Goal: Task Accomplishment & Management: Use online tool/utility

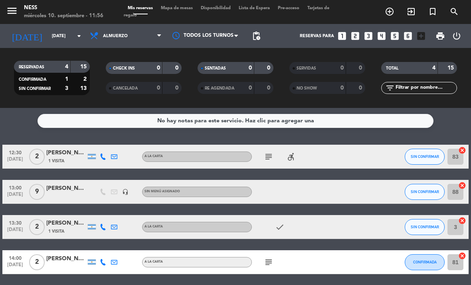
click at [266, 160] on icon "subject" at bounding box center [269, 157] width 10 height 10
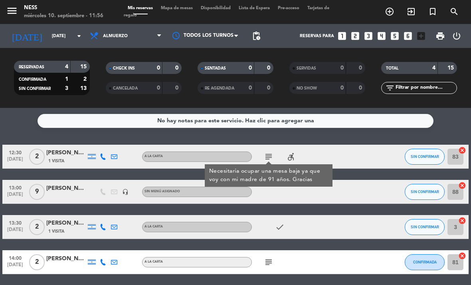
click at [350, 139] on div "No hay notas para este servicio. Haz clic para agregar una 12:30 [DATE] 2 [PERS…" at bounding box center [235, 196] width 471 height 177
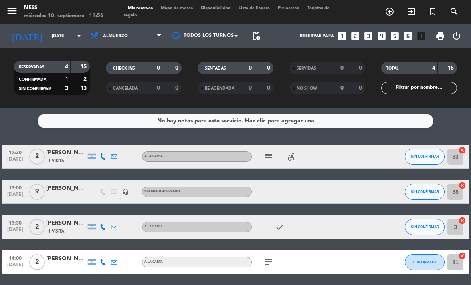
click at [180, 10] on span "Mapa de mesas" at bounding box center [177, 8] width 40 height 4
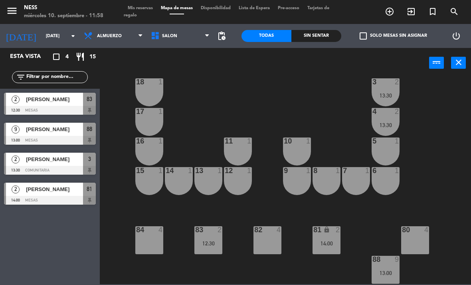
scroll to position [72, 0]
click at [138, 9] on span "Mis reservas" at bounding box center [140, 8] width 33 height 4
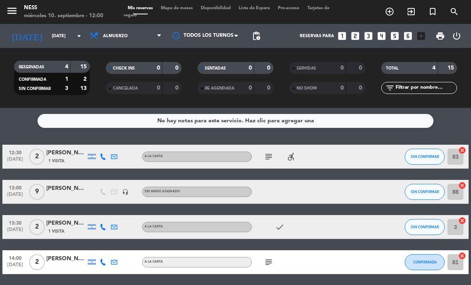
click at [186, 3] on div "menu Ness [DATE] 10. septiembre - 12:00 Mis reservas Mapa de mesas Disponibilid…" at bounding box center [235, 12] width 471 height 24
click at [178, 10] on span "Mapa de mesas" at bounding box center [177, 8] width 40 height 4
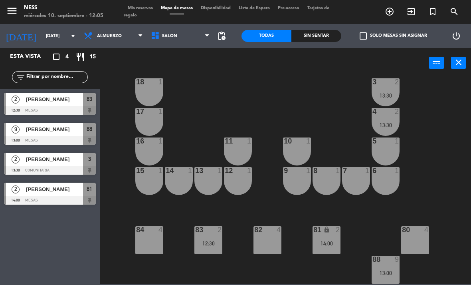
scroll to position [72, 0]
click at [208, 236] on div "83 2 12:30" at bounding box center [208, 240] width 28 height 28
click at [202, 95] on div "20 1 1 1 19 1 2 1 18 1 3 2 13:30 17 1 4 2 13:30 16 1 11 1 10 1 5 1 12 1 14 1 13…" at bounding box center [288, 180] width 367 height 207
click at [55, 99] on span "[PERSON_NAME]" at bounding box center [54, 99] width 57 height 8
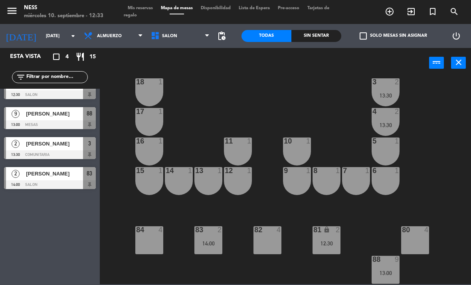
scroll to position [0, 0]
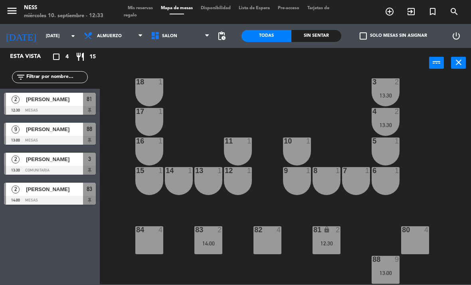
click at [333, 245] on div "12:30" at bounding box center [327, 243] width 28 height 6
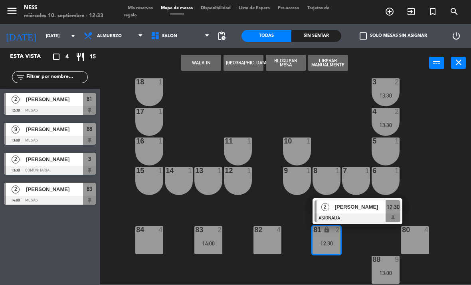
click at [359, 204] on span "[PERSON_NAME]" at bounding box center [360, 206] width 51 height 8
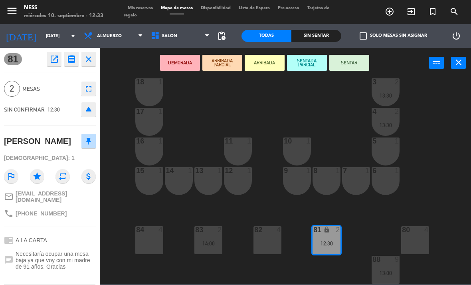
click at [349, 60] on button "SENTAR" at bounding box center [349, 63] width 40 height 16
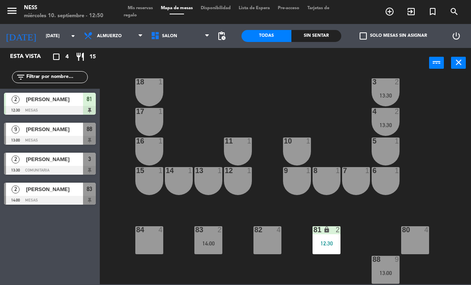
click at [298, 143] on div at bounding box center [297, 140] width 13 height 7
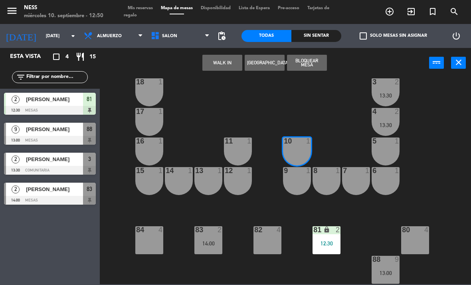
click at [218, 65] on button "WALK IN" at bounding box center [222, 63] width 40 height 16
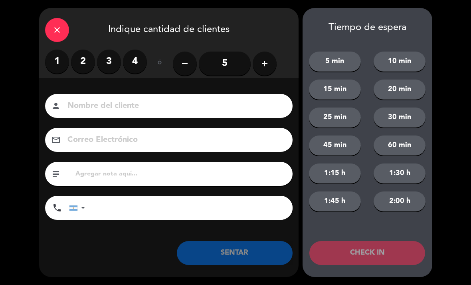
click at [80, 56] on label "2" at bounding box center [83, 62] width 24 height 24
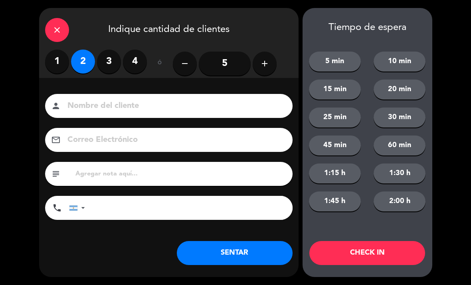
click at [263, 250] on button "SENTAR" at bounding box center [235, 253] width 116 height 24
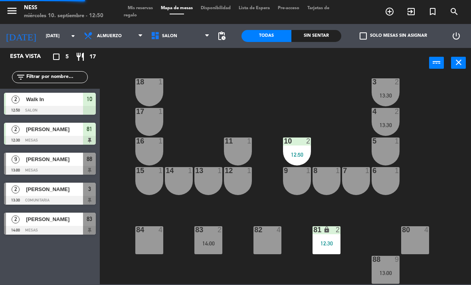
click at [290, 151] on div "10 2 12:50" at bounding box center [297, 151] width 28 height 28
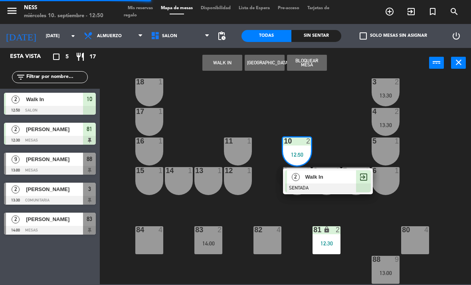
click at [329, 178] on span "Walk In" at bounding box center [330, 176] width 51 height 8
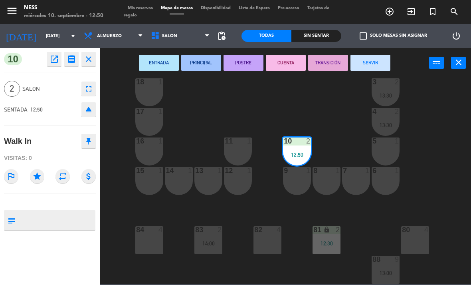
click at [301, 182] on div "9 1" at bounding box center [297, 181] width 28 height 28
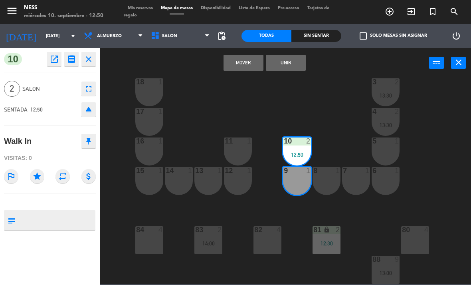
click at [295, 60] on button "Unir" at bounding box center [286, 63] width 40 height 16
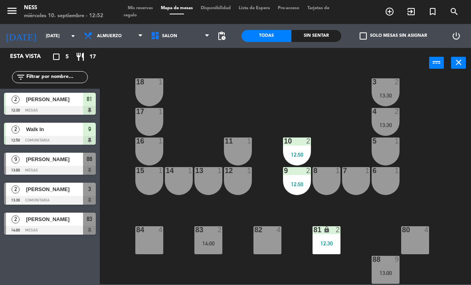
click at [137, 12] on span "Tarjetas de regalo" at bounding box center [227, 12] width 206 height 12
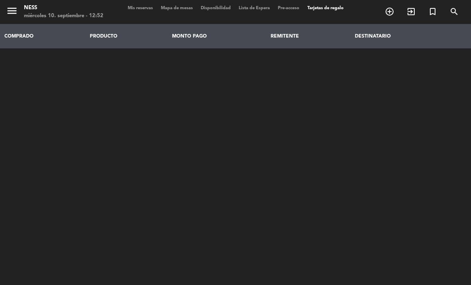
click at [145, 3] on div "menu Ness [DATE] 10. septiembre - 12:52 Mis reservas Mapa de mesas Disponibilid…" at bounding box center [235, 12] width 471 height 24
click at [177, 10] on span "Mapa de mesas" at bounding box center [177, 8] width 40 height 4
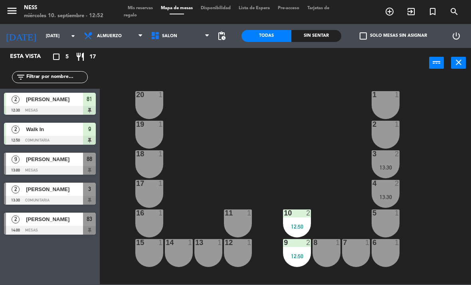
click at [151, 6] on span "Mis reservas" at bounding box center [140, 8] width 33 height 4
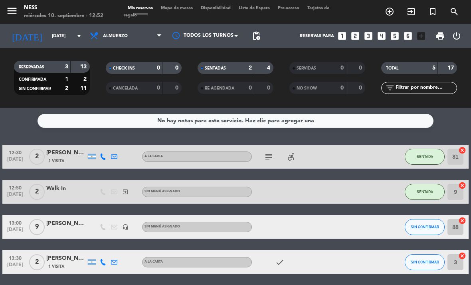
click at [185, 9] on span "Mapa de mesas" at bounding box center [177, 8] width 40 height 4
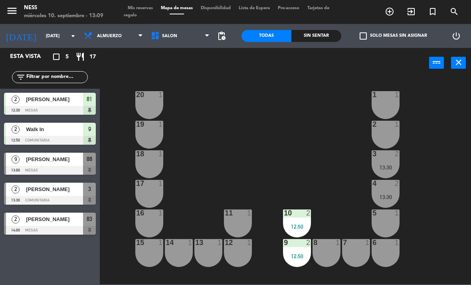
click at [182, 10] on span "Mapa de mesas" at bounding box center [177, 8] width 40 height 4
click at [215, 8] on span "Disponibilidad" at bounding box center [216, 8] width 38 height 4
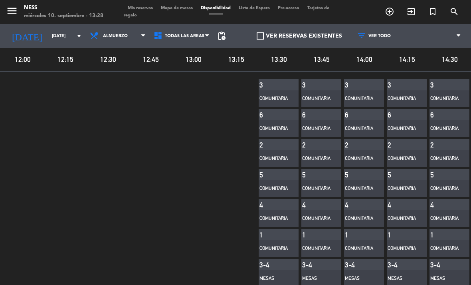
click at [147, 7] on span "Mis reservas" at bounding box center [140, 8] width 33 height 4
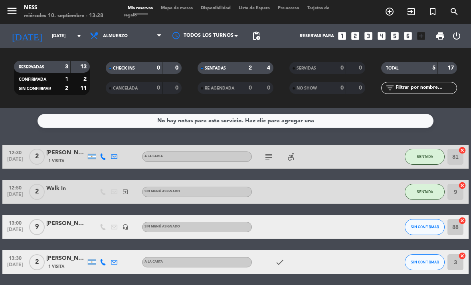
click at [184, 8] on span "Mapa de mesas" at bounding box center [177, 8] width 40 height 4
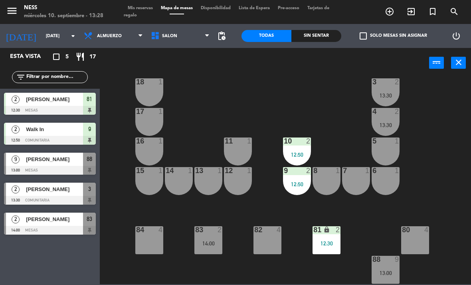
scroll to position [72, 0]
click at [386, 181] on div "6 1" at bounding box center [386, 181] width 28 height 28
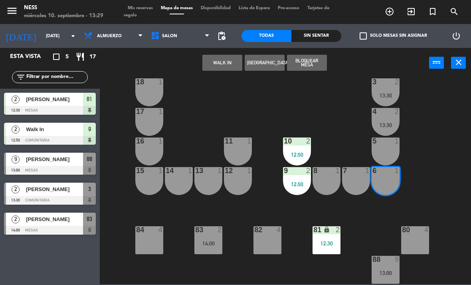
click at [226, 62] on button "WALK IN" at bounding box center [222, 63] width 40 height 16
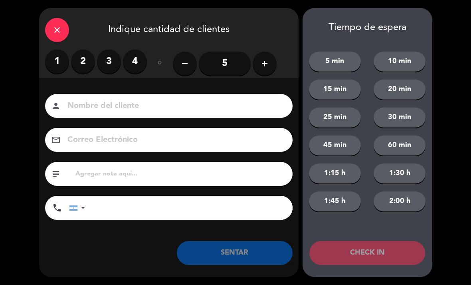
click at [57, 60] on label "1" at bounding box center [57, 62] width 24 height 24
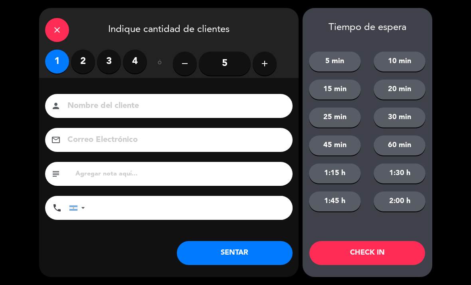
click at [255, 253] on button "SENTAR" at bounding box center [235, 253] width 116 height 24
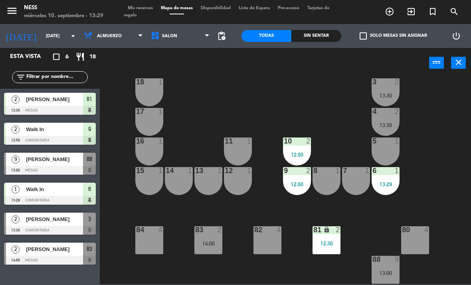
click at [147, 182] on div "15 1" at bounding box center [149, 181] width 28 height 28
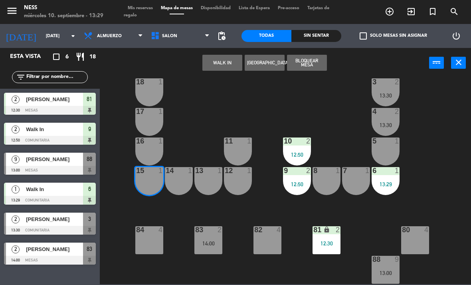
click at [222, 59] on button "WALK IN" at bounding box center [222, 63] width 40 height 16
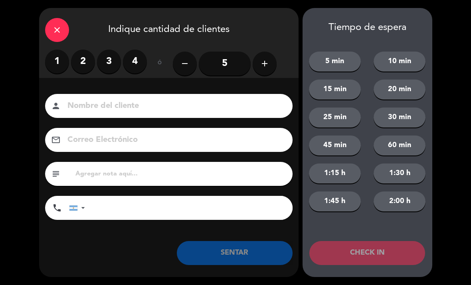
click at [55, 62] on label "1" at bounding box center [57, 62] width 24 height 24
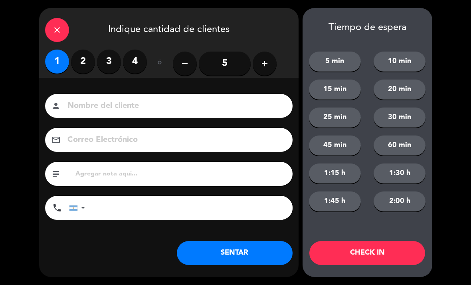
click at [264, 249] on button "SENTAR" at bounding box center [235, 253] width 116 height 24
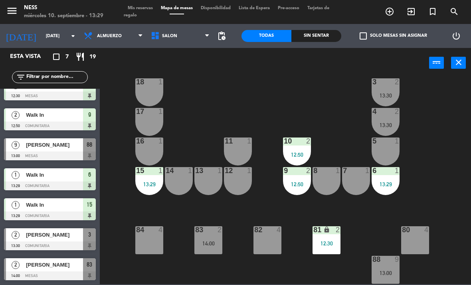
scroll to position [14, 0]
click at [42, 237] on span "[PERSON_NAME]" at bounding box center [54, 234] width 57 height 8
click at [276, 235] on div "82 2 13:30" at bounding box center [268, 240] width 28 height 28
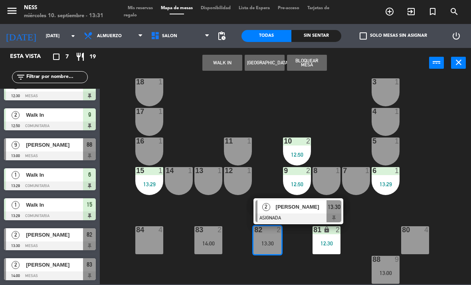
click at [313, 203] on span "[PERSON_NAME]" at bounding box center [301, 206] width 51 height 8
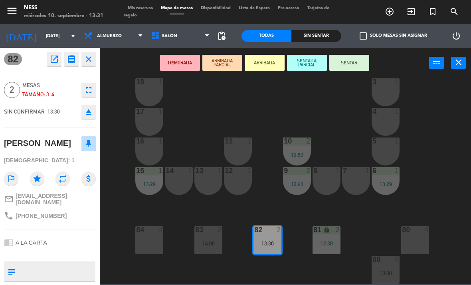
click at [314, 59] on button "SENTADA PARCIAL" at bounding box center [307, 63] width 40 height 16
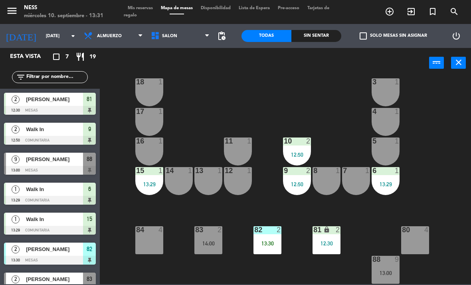
scroll to position [14, 0]
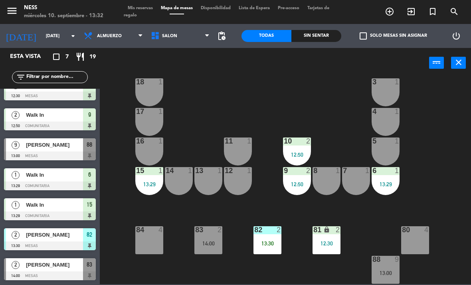
click at [144, 10] on span "Mis reservas" at bounding box center [140, 8] width 33 height 4
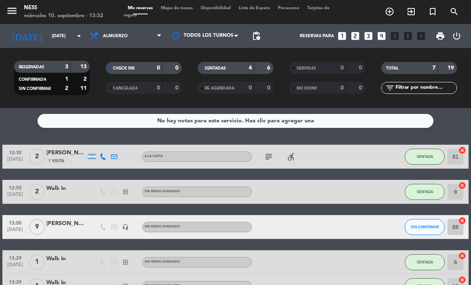
click at [180, 7] on span "Mapa de mesas" at bounding box center [177, 8] width 40 height 4
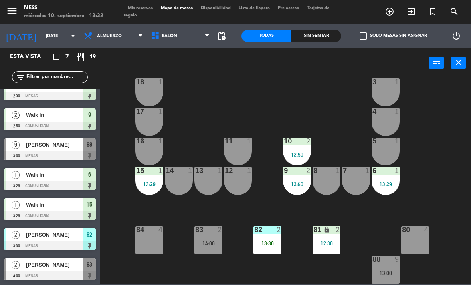
scroll to position [14, 0]
click at [267, 241] on div "13:30" at bounding box center [268, 243] width 28 height 6
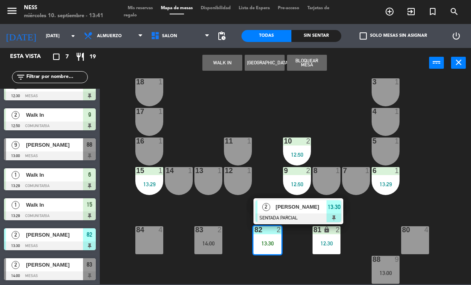
click at [301, 204] on span "[PERSON_NAME]" at bounding box center [301, 206] width 51 height 8
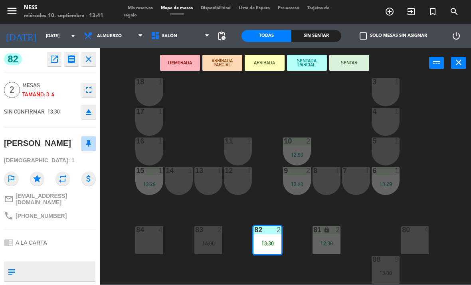
click at [349, 61] on button "SENTAR" at bounding box center [349, 63] width 40 height 16
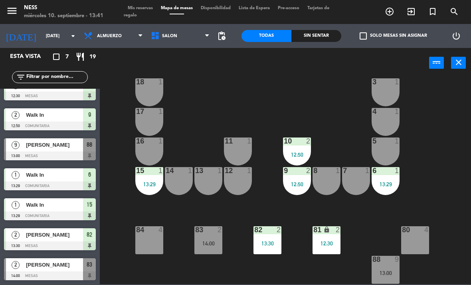
click at [146, 9] on span "Mis reservas" at bounding box center [140, 8] width 33 height 4
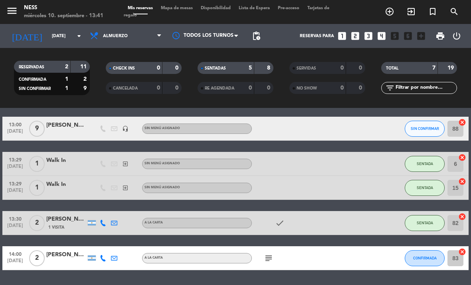
scroll to position [98, 0]
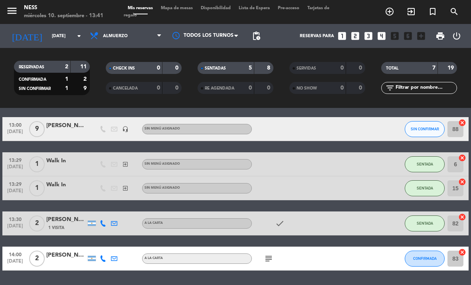
click at [265, 258] on icon "subject" at bounding box center [269, 259] width 10 height 10
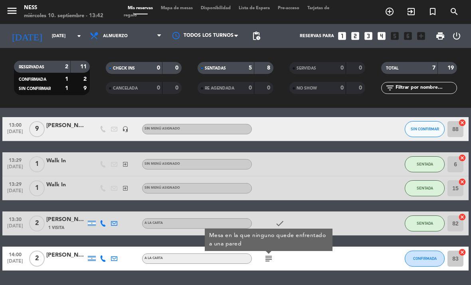
click at [179, 7] on span "Mapa de mesas" at bounding box center [177, 8] width 40 height 4
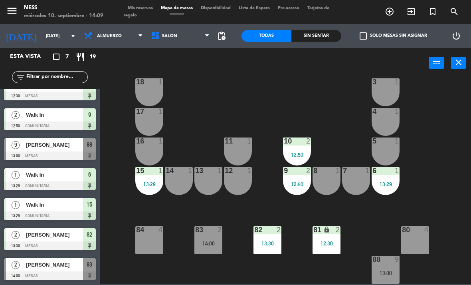
scroll to position [72, 0]
click at [208, 240] on div "14:00" at bounding box center [208, 243] width 28 height 6
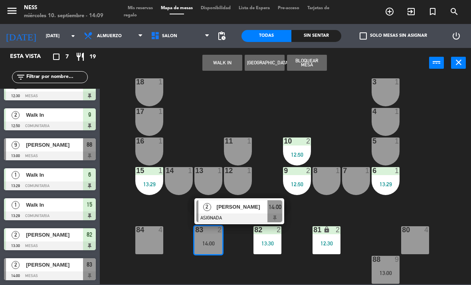
click at [245, 208] on span "[PERSON_NAME]" at bounding box center [242, 206] width 51 height 8
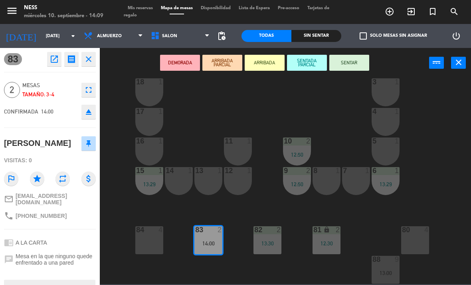
click at [317, 61] on button "SENTADA PARCIAL" at bounding box center [307, 63] width 40 height 16
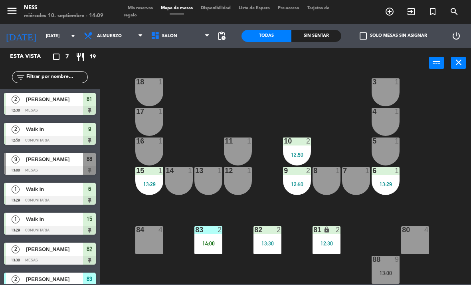
scroll to position [0, 0]
click at [207, 241] on div "14:00" at bounding box center [208, 243] width 28 height 6
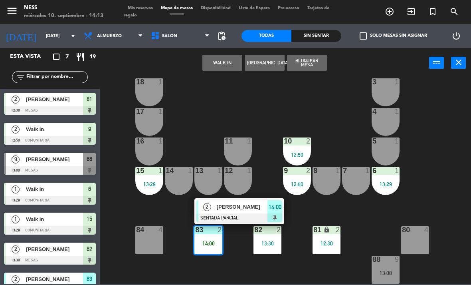
click at [250, 199] on div "2 [PERSON_NAME] SENTADA PARCIAL 14:00" at bounding box center [239, 211] width 90 height 26
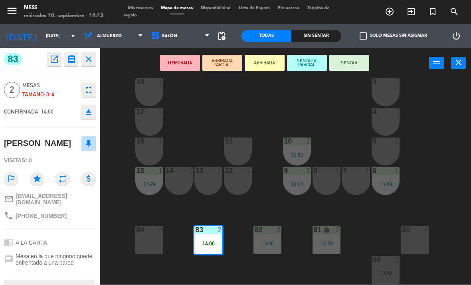
click at [347, 64] on button "SENTAR" at bounding box center [349, 63] width 40 height 16
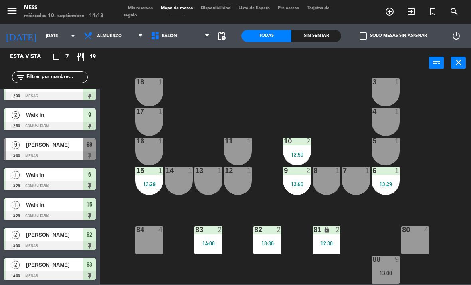
scroll to position [14, 0]
click at [146, 10] on span "Mis reservas" at bounding box center [140, 8] width 33 height 4
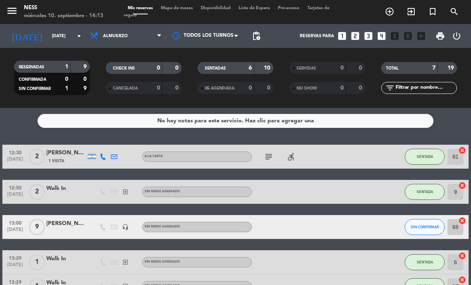
click at [184, 6] on span "Mapa de mesas" at bounding box center [177, 8] width 40 height 4
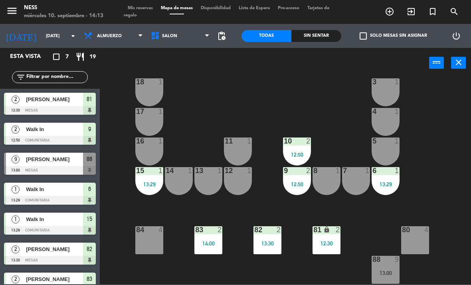
scroll to position [72, 0]
click at [325, 241] on div "12:30" at bounding box center [327, 243] width 28 height 6
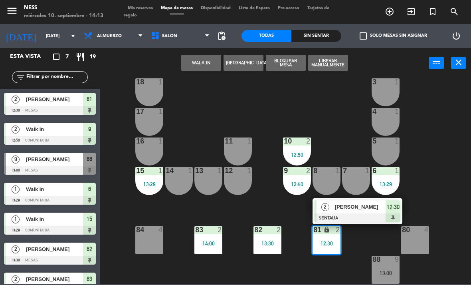
click at [348, 206] on span "[PERSON_NAME]" at bounding box center [360, 206] width 51 height 8
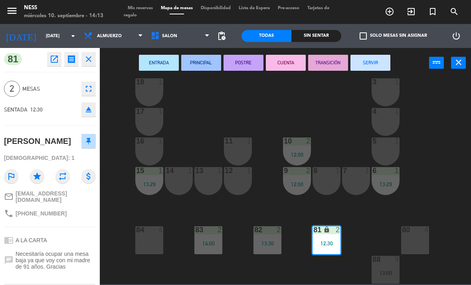
click at [379, 66] on button "SERVIR" at bounding box center [371, 63] width 40 height 16
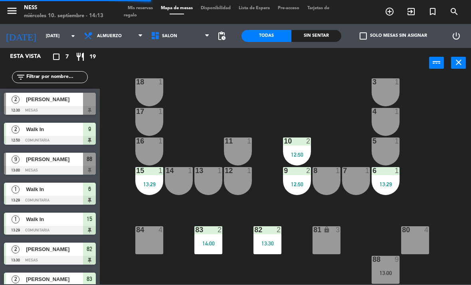
click at [298, 177] on div "9 2 12:50" at bounding box center [297, 181] width 28 height 28
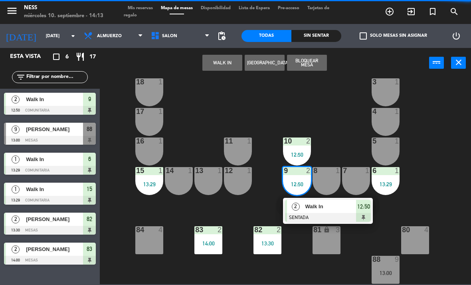
click at [328, 204] on span "Walk In" at bounding box center [330, 206] width 51 height 8
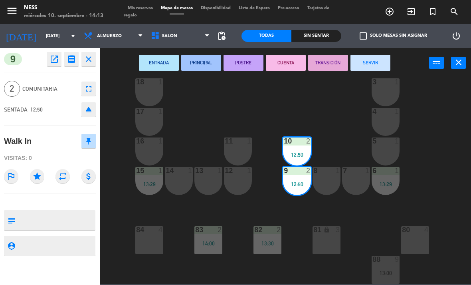
click at [378, 64] on button "SERVIR" at bounding box center [371, 63] width 40 height 16
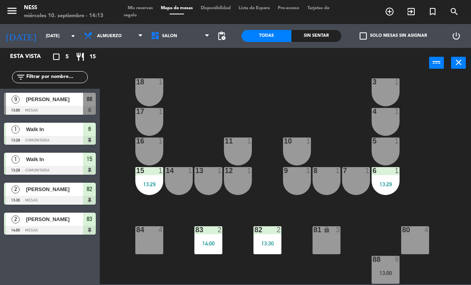
click at [40, 96] on span "[PERSON_NAME]" at bounding box center [54, 99] width 57 height 8
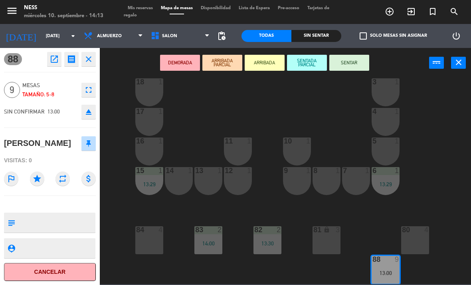
click at [55, 58] on icon "open_in_new" at bounding box center [55, 59] width 10 height 10
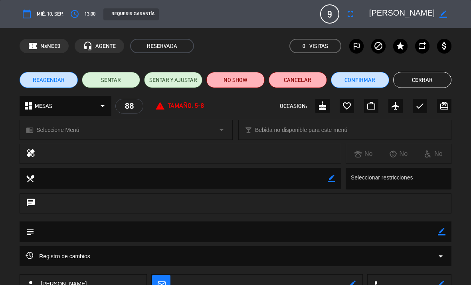
click at [241, 77] on button "NO SHOW" at bounding box center [235, 80] width 58 height 16
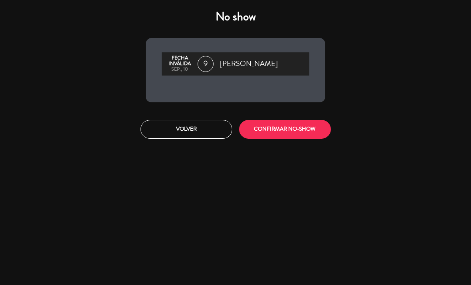
click at [299, 125] on button "CONFIRMAR NO-SHOW" at bounding box center [285, 129] width 92 height 19
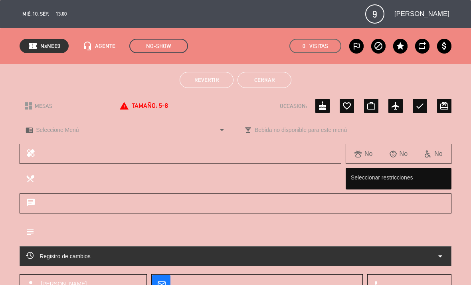
click at [279, 74] on button "Cerrar" at bounding box center [265, 80] width 54 height 16
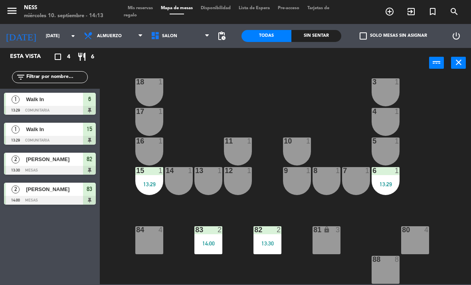
click at [137, 6] on span "Mis reservas" at bounding box center [140, 8] width 33 height 4
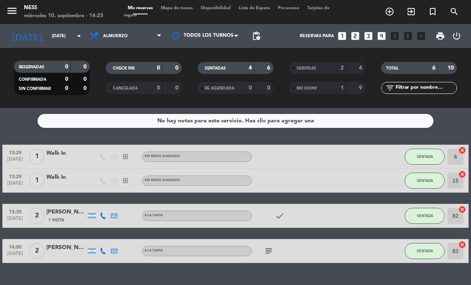
click at [178, 4] on div "menu Ness [DATE] 10. septiembre - 14:25 Mis reservas Mapa de mesas Disponibilid…" at bounding box center [235, 12] width 471 height 24
click at [174, 9] on span "Mapa de mesas" at bounding box center [177, 8] width 40 height 4
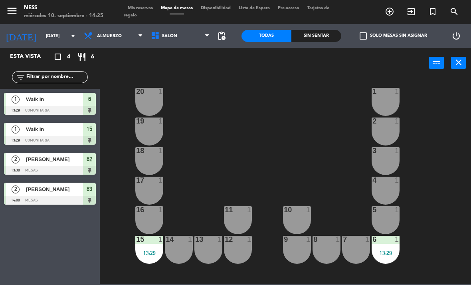
scroll to position [5, 0]
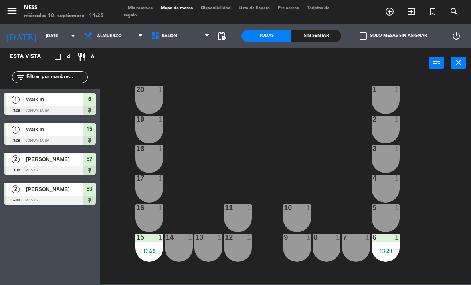
click at [150, 131] on div "19 1" at bounding box center [149, 129] width 28 height 28
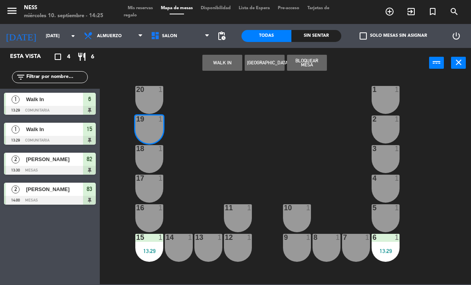
click at [223, 62] on button "WALK IN" at bounding box center [222, 63] width 40 height 16
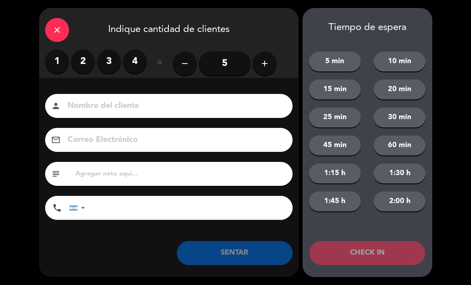
click at [82, 57] on label "2" at bounding box center [83, 62] width 24 height 24
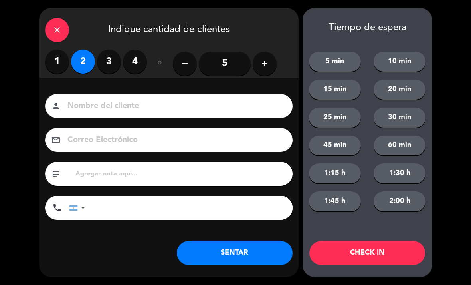
click at [251, 261] on button "SENTAR" at bounding box center [235, 253] width 116 height 24
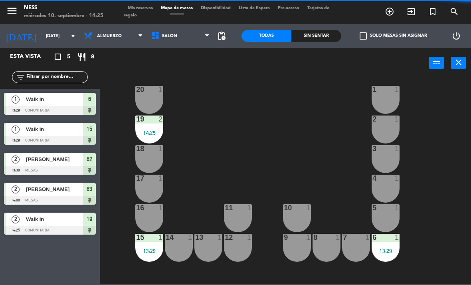
click at [151, 124] on div "19 2 14:25" at bounding box center [149, 129] width 28 height 28
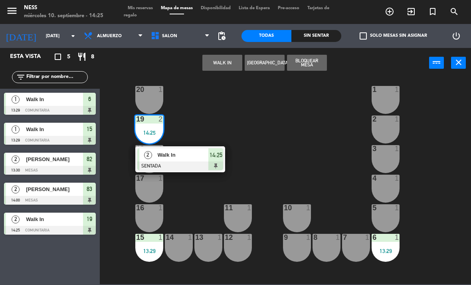
click at [180, 163] on div at bounding box center [180, 165] width 86 height 9
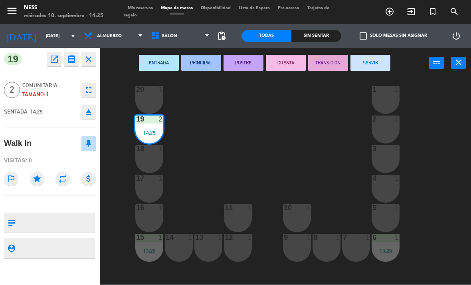
click at [149, 90] on div at bounding box center [149, 89] width 13 height 7
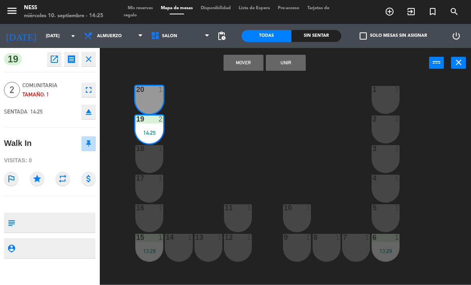
click at [294, 64] on button "Unir" at bounding box center [286, 63] width 40 height 16
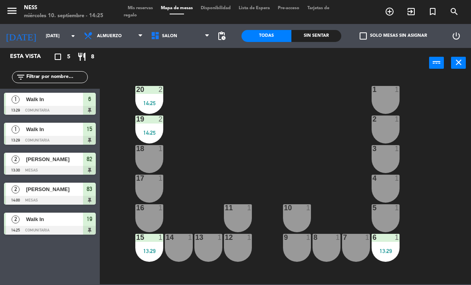
click at [334, 151] on div "20 2 14:25 1 1 19 2 14:25 2 1 18 1 3 1 17 1 4 1 16 1 11 1 10 1 5 1 12 1 14 1 13…" at bounding box center [288, 180] width 367 height 207
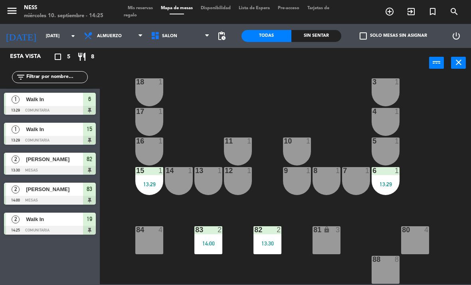
scroll to position [72, 0]
click at [390, 178] on div "6 1 13:29" at bounding box center [386, 181] width 28 height 28
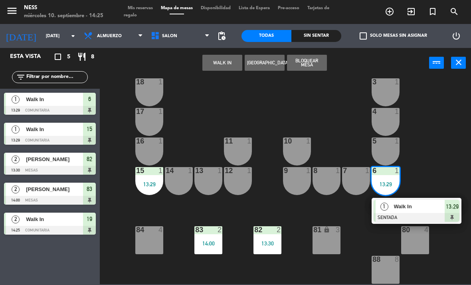
click at [407, 206] on span "Walk In" at bounding box center [419, 206] width 51 height 8
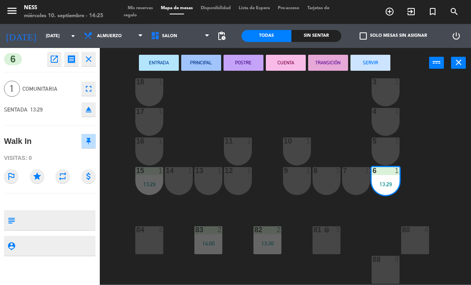
click at [375, 60] on button "SERVIR" at bounding box center [371, 63] width 40 height 16
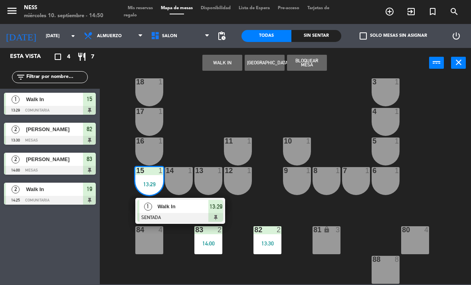
click at [185, 210] on span "Walk In" at bounding box center [183, 206] width 51 height 8
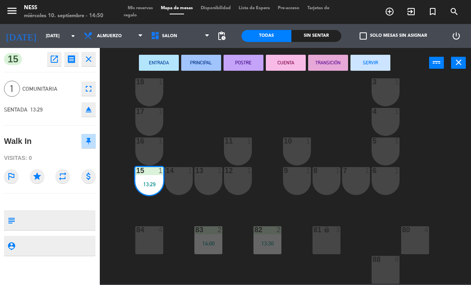
click at [374, 67] on button "SERVIR" at bounding box center [371, 63] width 40 height 16
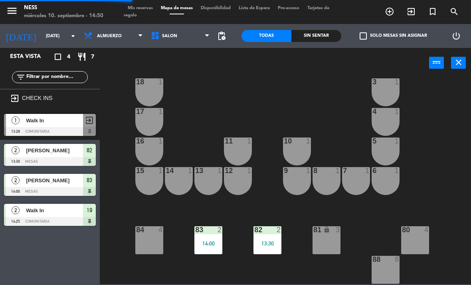
click at [308, 118] on div "20 2 14:25 1 1 19 2 14:25 2 1 18 1 3 1 17 1 4 1 16 1 11 1 10 1 5 1 12 1 14 1 13…" at bounding box center [288, 180] width 367 height 207
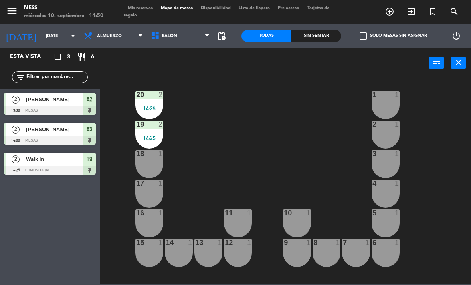
scroll to position [0, 0]
click at [151, 133] on div "19 2 14:25" at bounding box center [149, 135] width 28 height 28
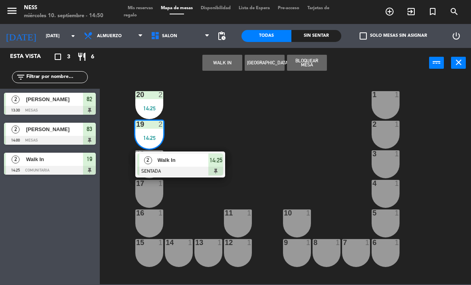
click at [184, 156] on span "Walk In" at bounding box center [183, 160] width 51 height 8
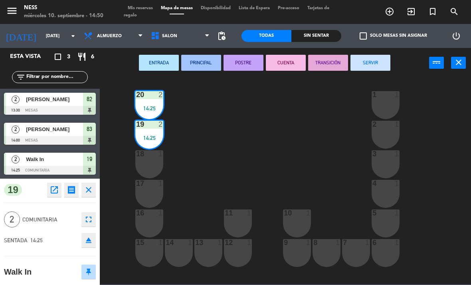
click at [81, 271] on div "19 open_in_new receipt 2:25 PM [DATE] 2 personas Walk In [GEOGRAPHIC_DATA] 19+2…" at bounding box center [50, 231] width 100 height 106
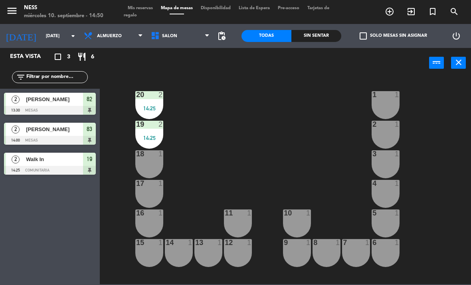
click at [148, 6] on span "Mis reservas" at bounding box center [140, 8] width 33 height 4
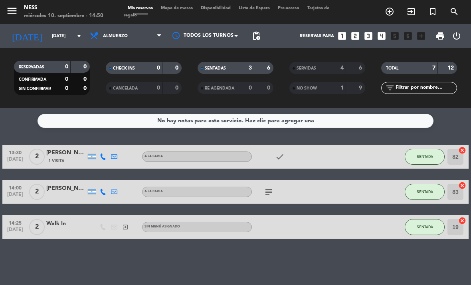
click at [390, 252] on div "No hay notas para este servicio. Haz clic para agregar una 13:30 [DATE] 2 [PERS…" at bounding box center [235, 196] width 471 height 177
